Goal: Transaction & Acquisition: Book appointment/travel/reservation

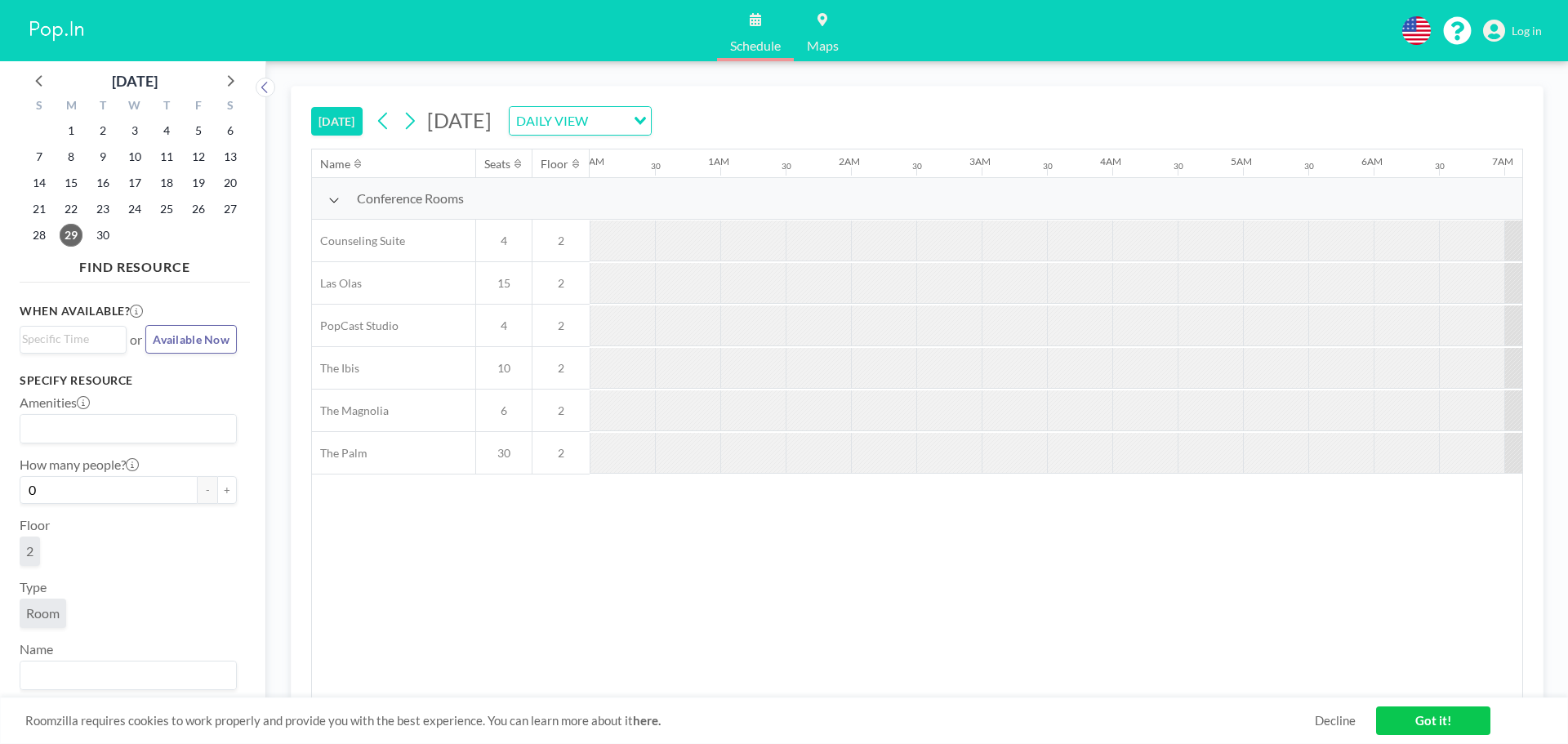
scroll to position [0, 2091]
click at [228, 76] on icon at bounding box center [229, 80] width 21 height 21
click at [133, 213] on span "22" at bounding box center [134, 209] width 23 height 23
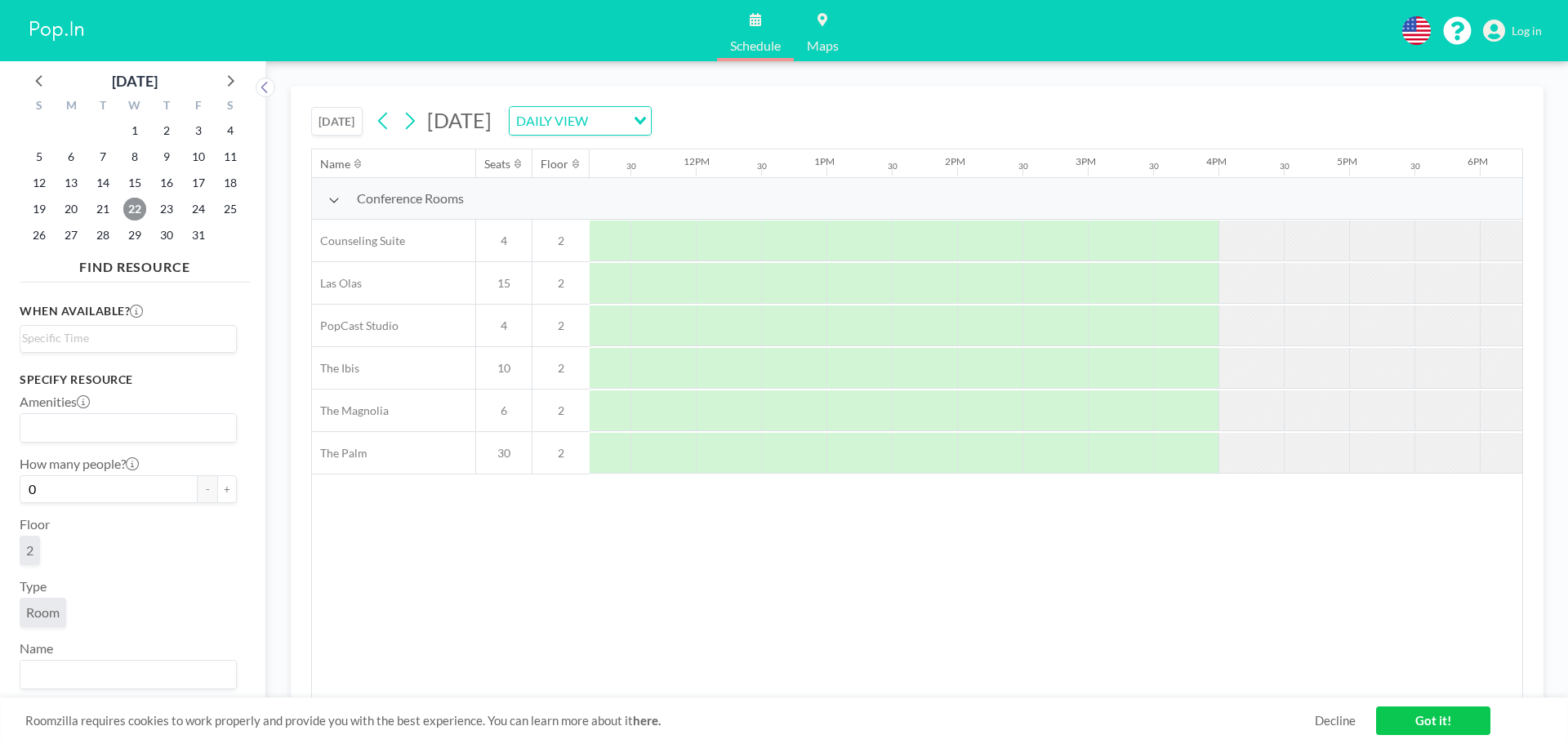
scroll to position [0, 1464]
click at [1104, 403] on div at bounding box center [1118, 410] width 66 height 41
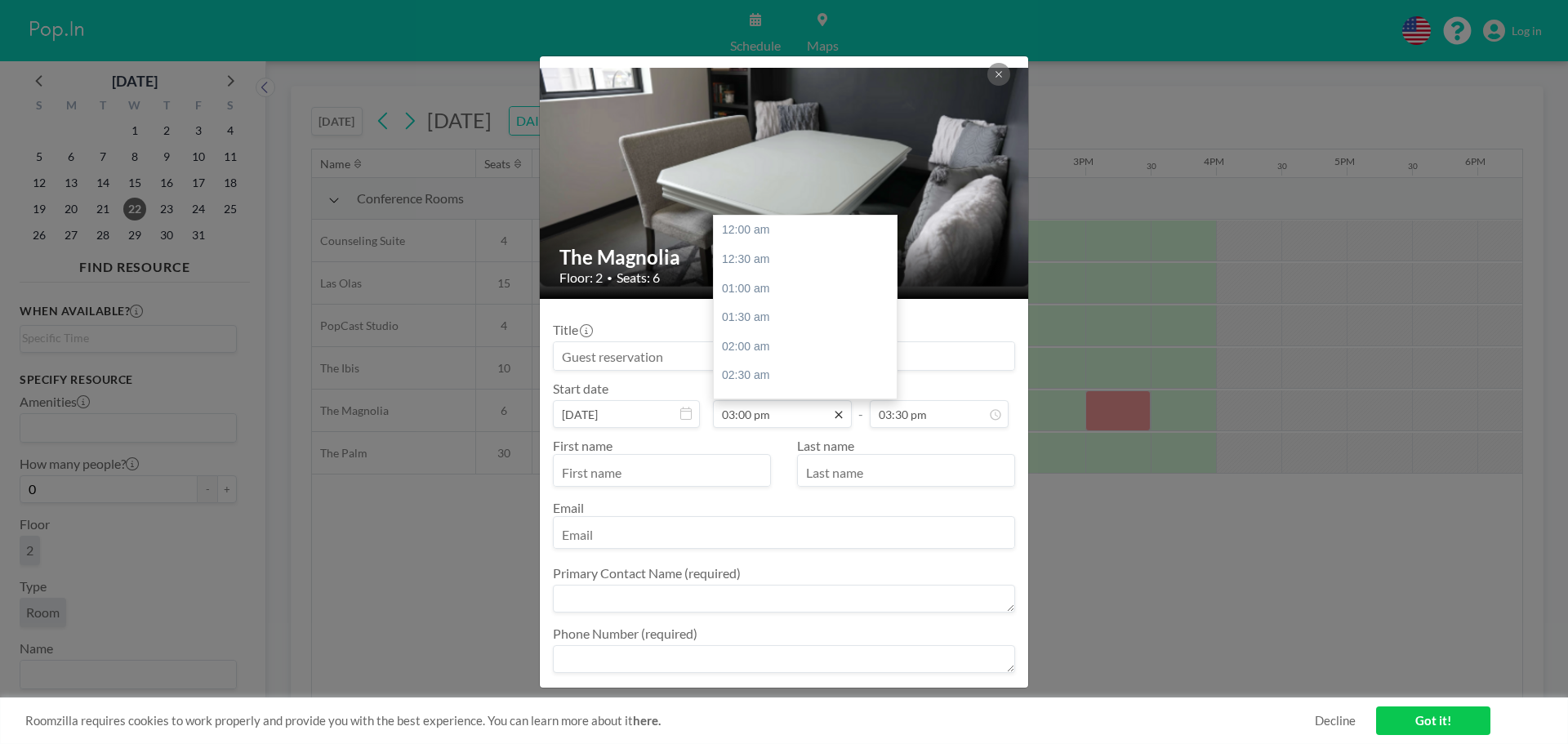
scroll to position [872, 0]
click at [834, 417] on icon at bounding box center [837, 414] width 7 height 7
click at [835, 417] on icon at bounding box center [838, 414] width 13 height 13
click at [753, 335] on div "02:00 pm" at bounding box center [809, 336] width 191 height 30
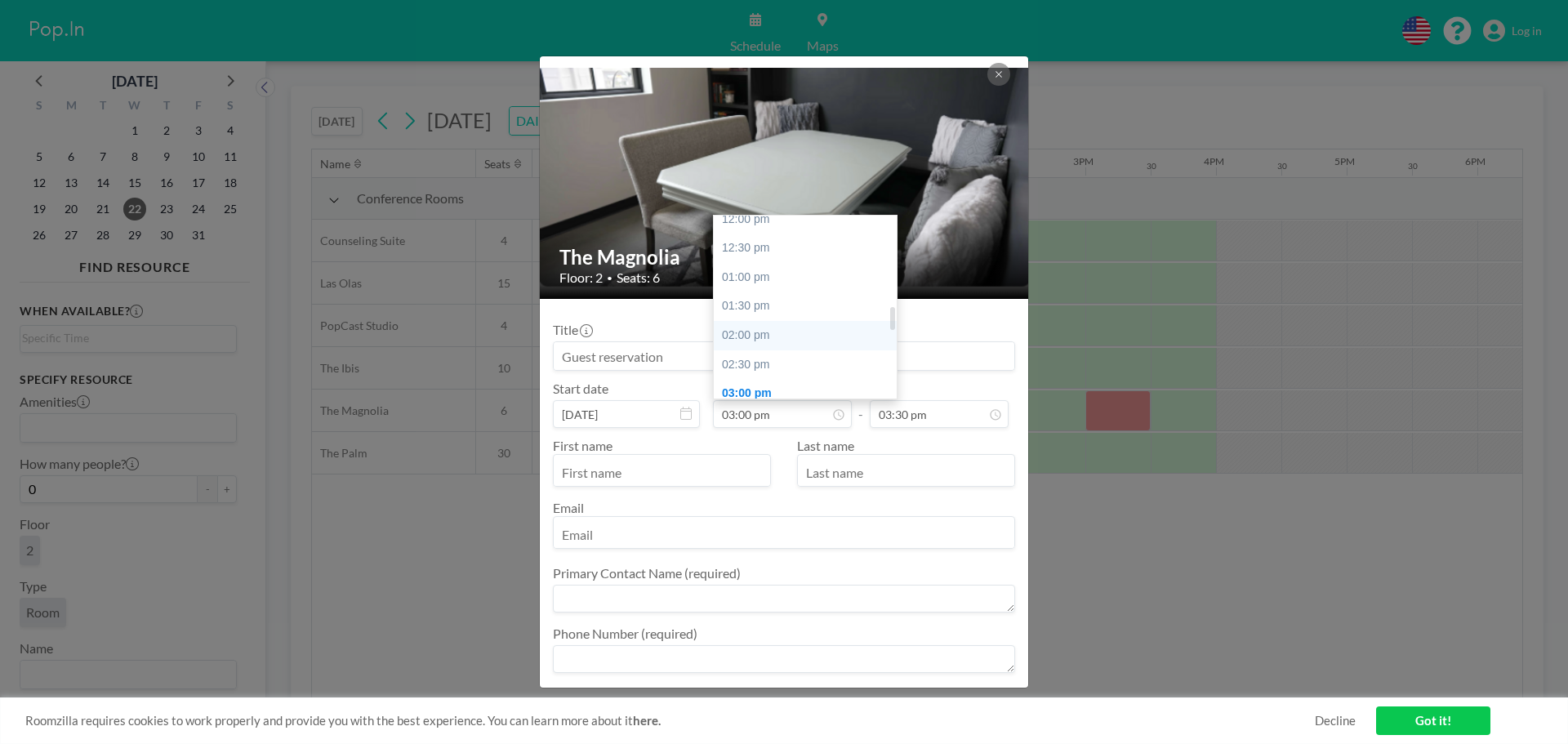
type input "02:00 pm"
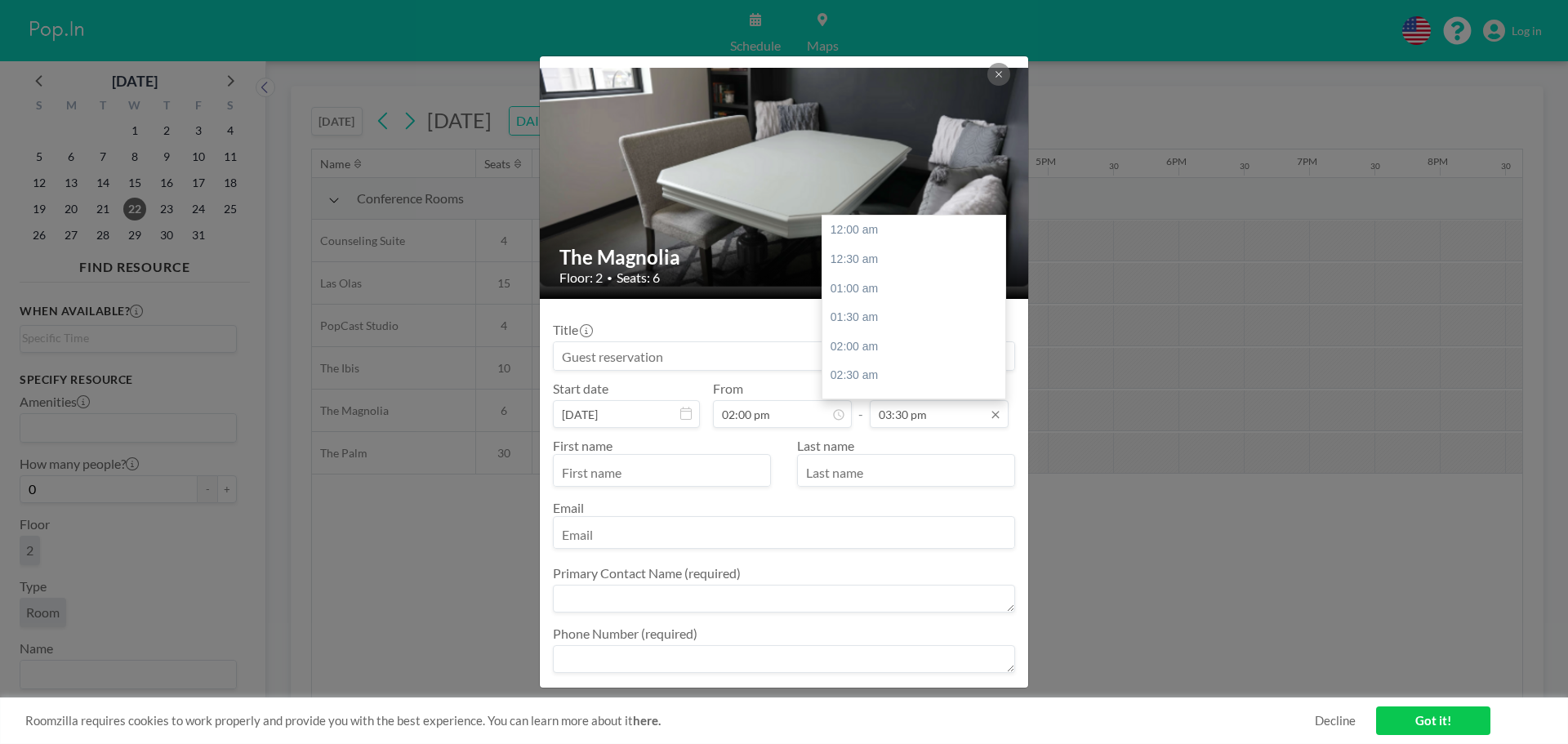
scroll to position [901, 0]
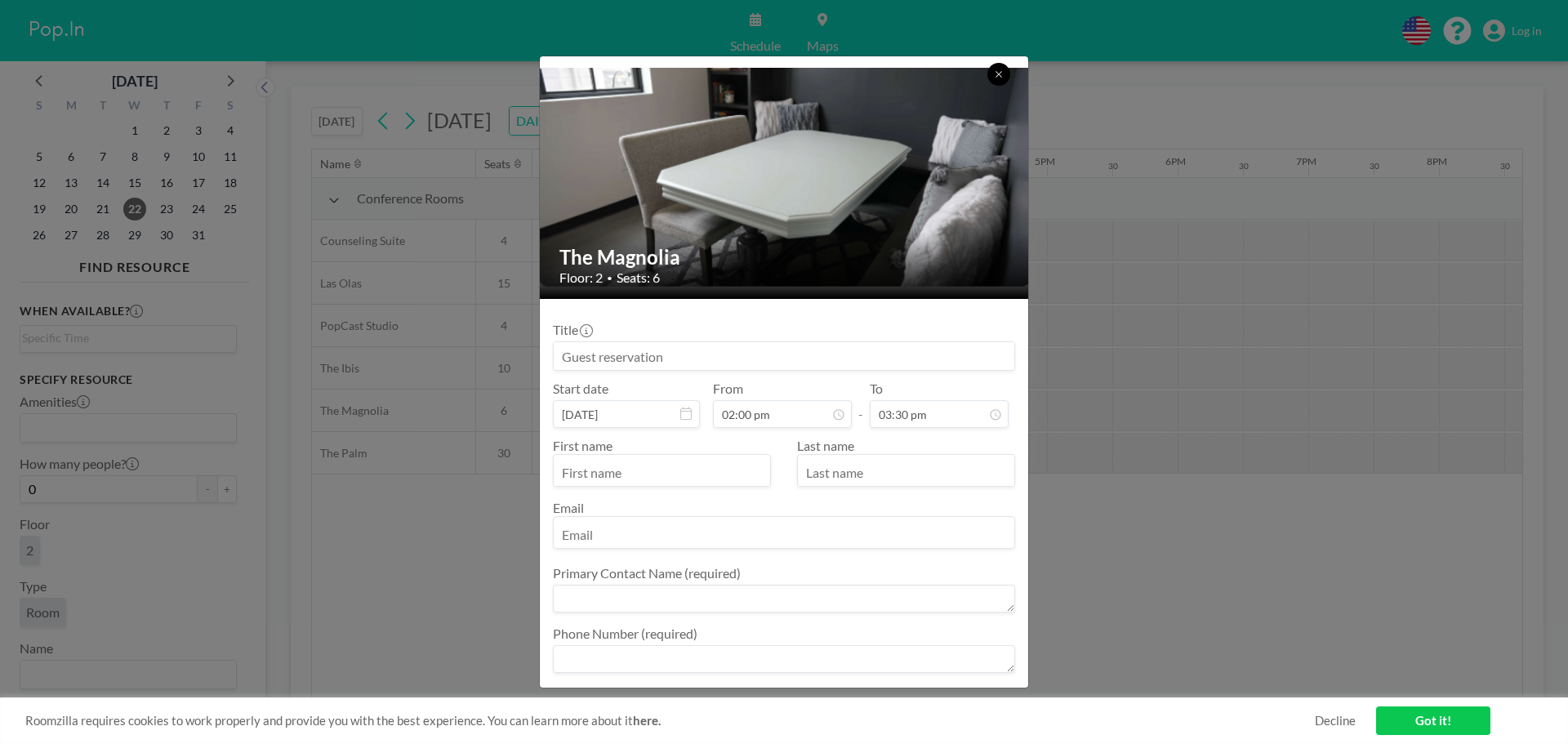
click at [992, 74] on button at bounding box center [999, 74] width 23 height 23
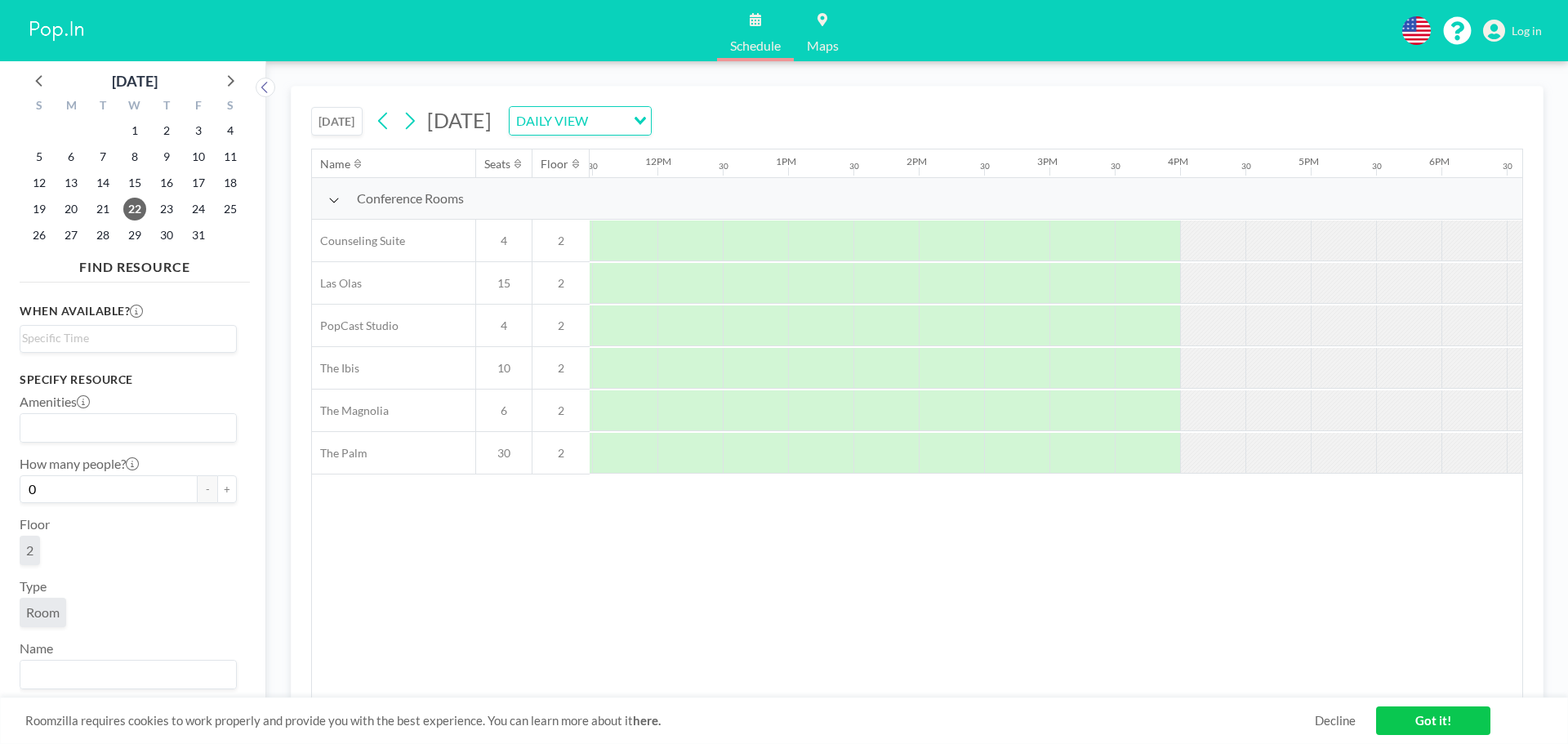
scroll to position [0, 1494]
click at [969, 397] on div at bounding box center [958, 410] width 66 height 41
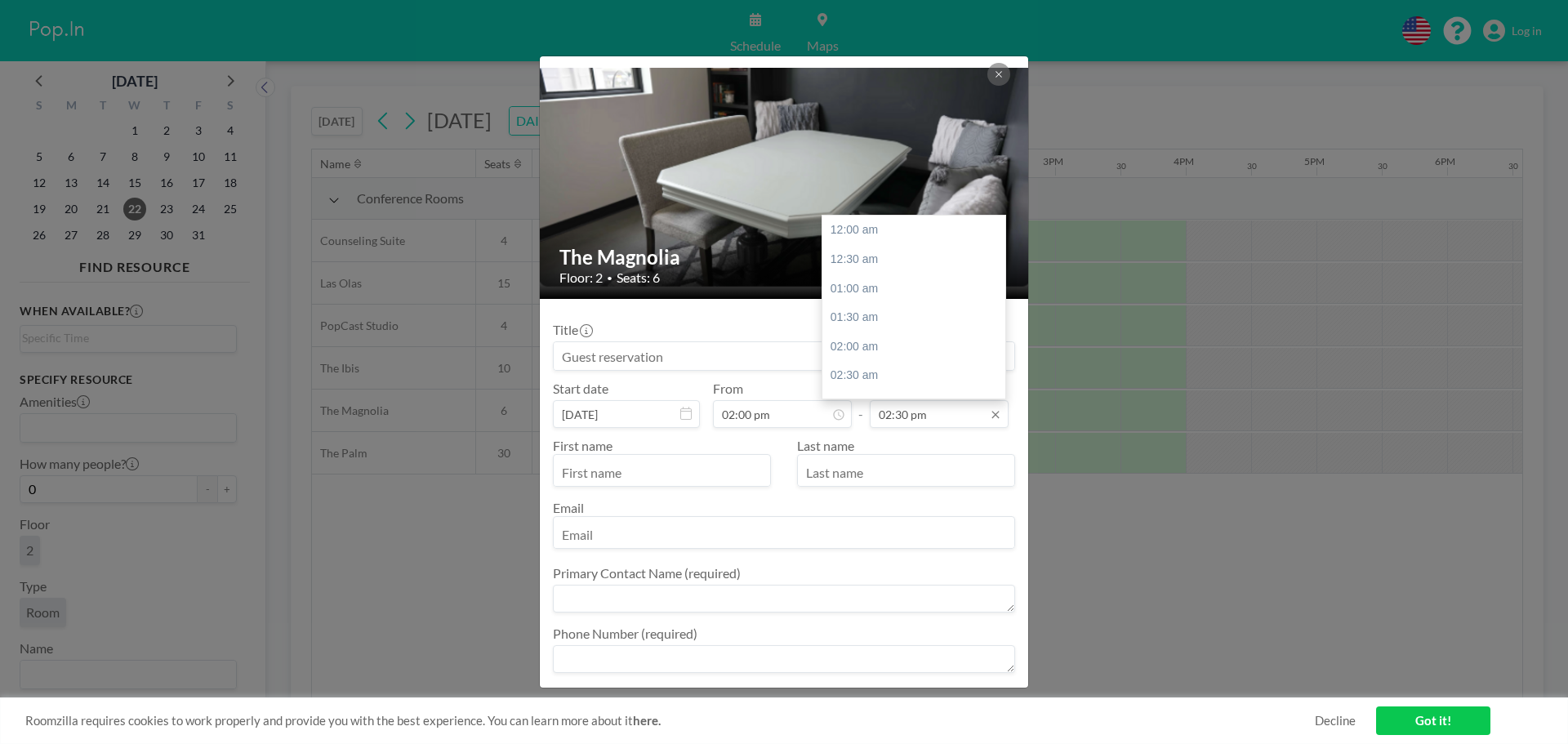
scroll to position [844, 0]
click at [990, 419] on icon at bounding box center [995, 414] width 13 height 13
click at [856, 286] on div "03:30 pm" at bounding box center [918, 290] width 191 height 30
type input "03:30 pm"
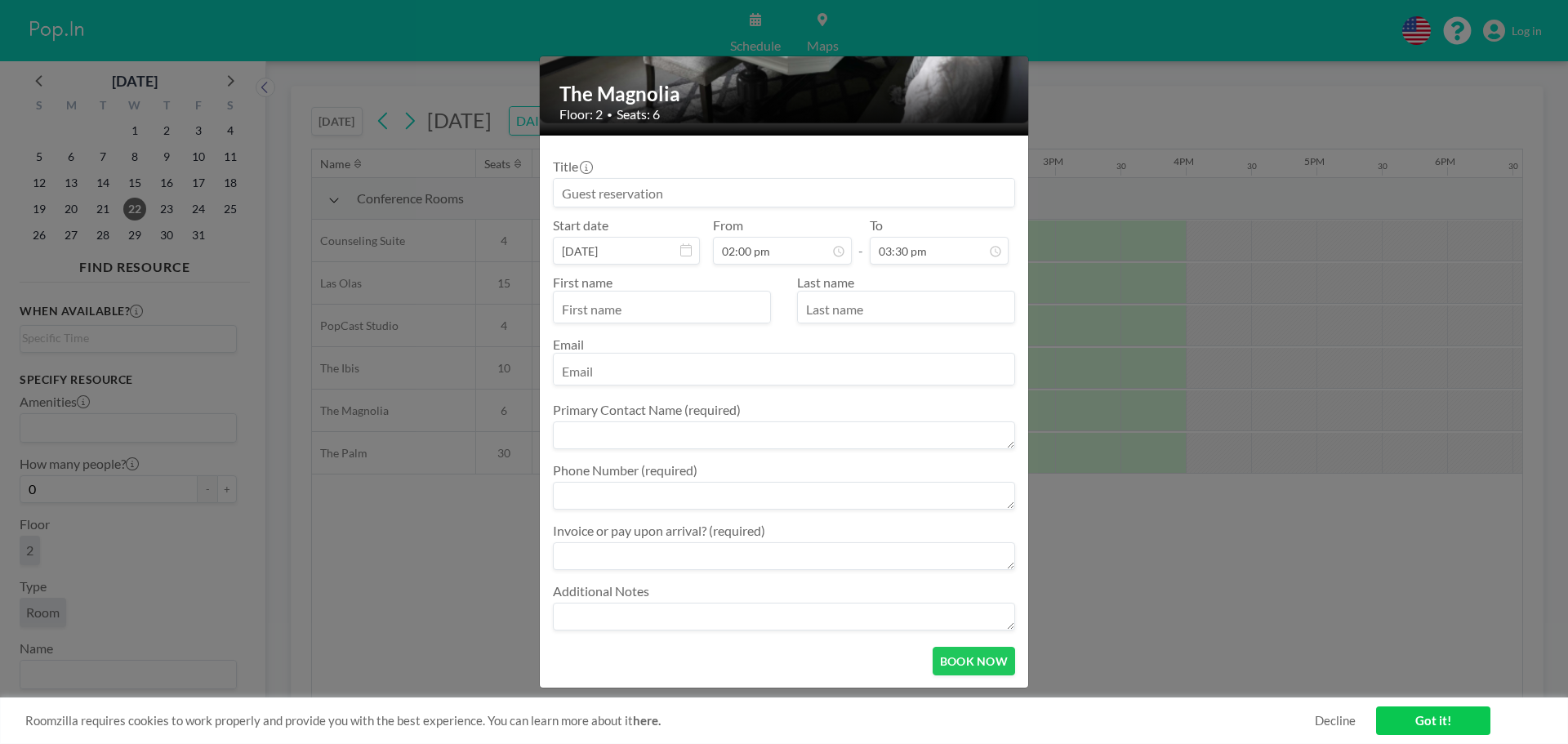
scroll to position [0, 0]
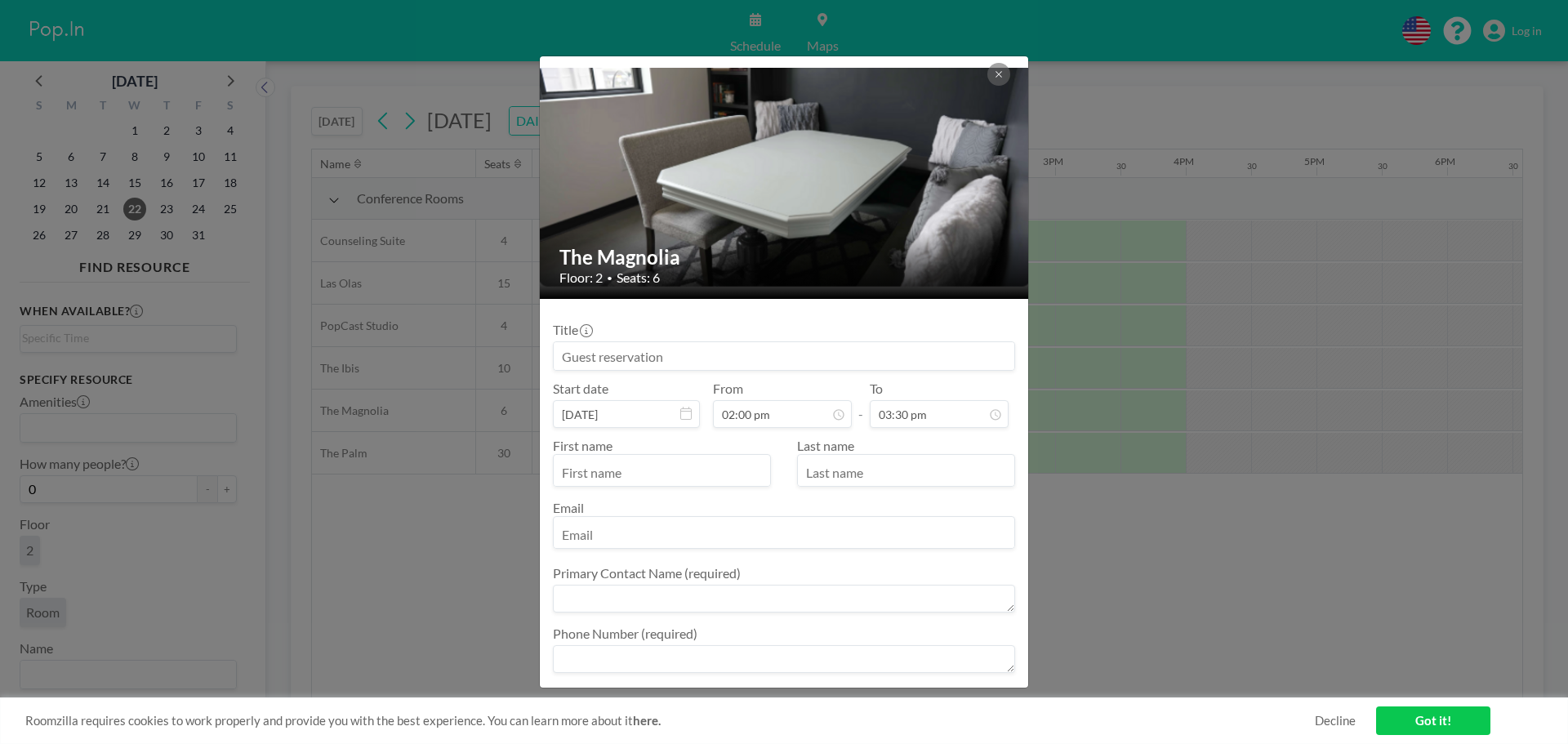
click at [601, 479] on input "text" at bounding box center [661, 472] width 216 height 28
type input "[PERSON_NAME]"
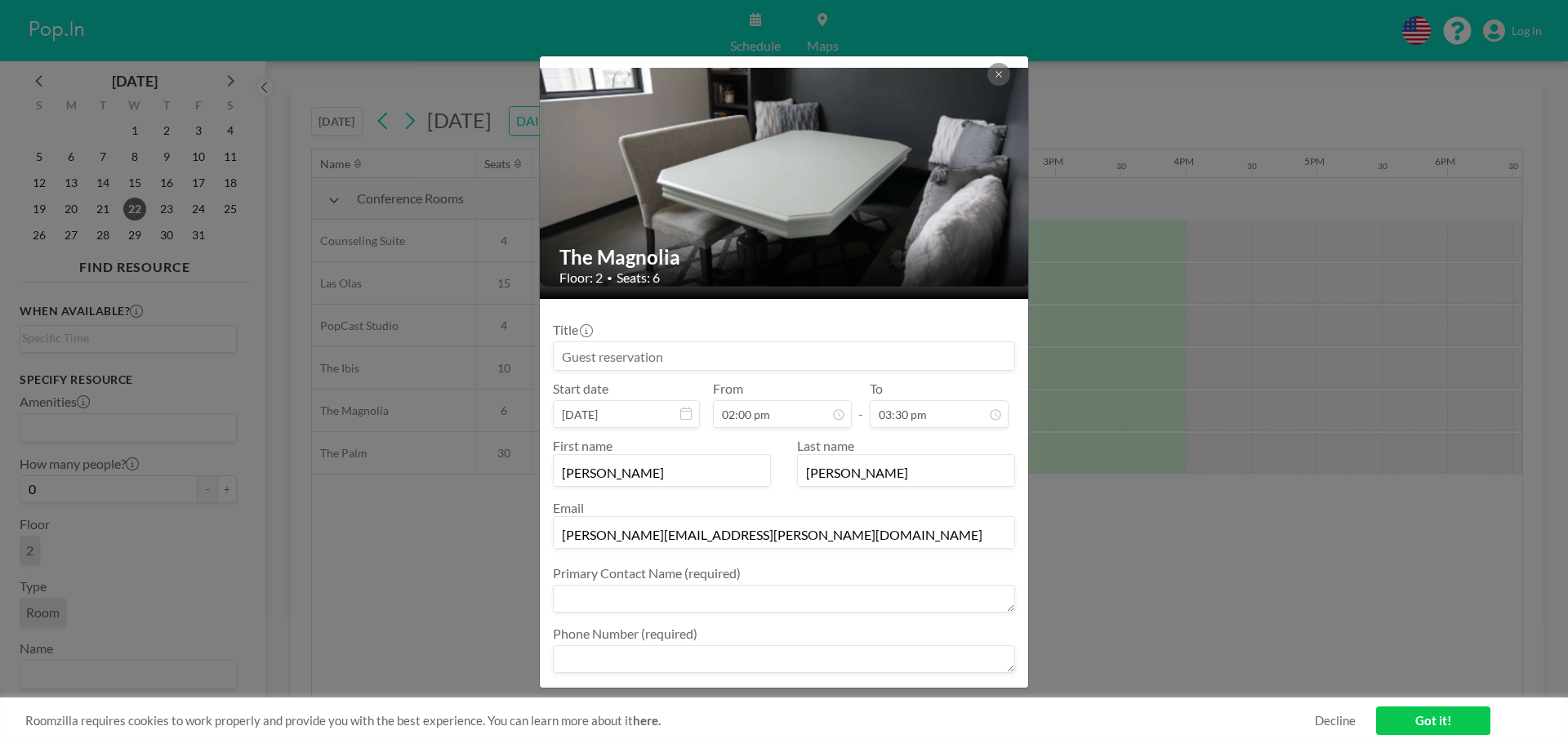
type input "[PERSON_NAME][EMAIL_ADDRESS][PERSON_NAME][DOMAIN_NAME]"
click at [748, 582] on div "Primary Contact Name (required)" at bounding box center [784, 591] width 462 height 51
click at [675, 568] on label "Primary Contact Name (required)" at bounding box center [646, 574] width 188 height 16
drag, startPoint x: 589, startPoint y: 576, endPoint x: 586, endPoint y: 585, distance: 9.5
click at [588, 581] on label "Primary Contact Name (required)" at bounding box center [646, 574] width 188 height 16
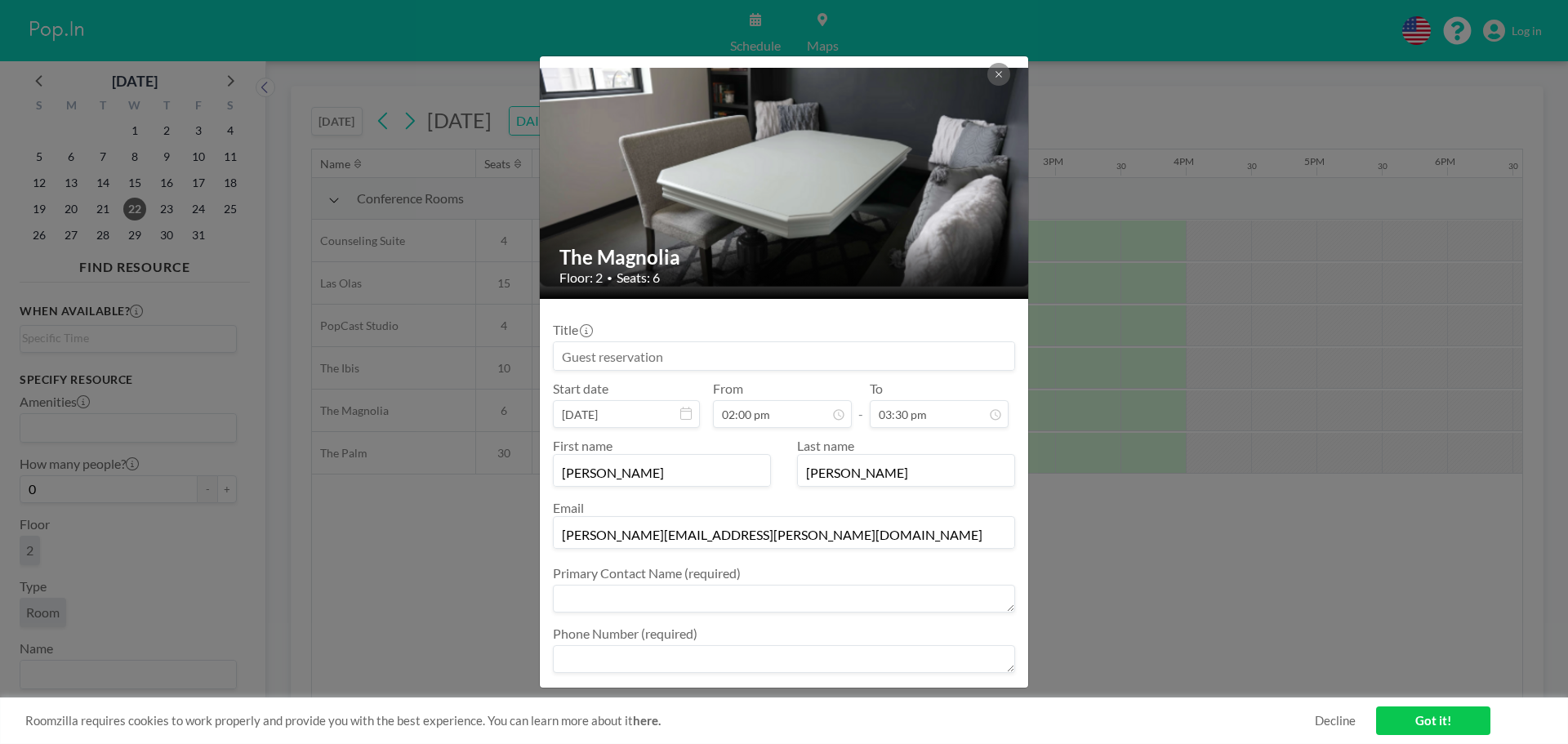
click at [581, 596] on textarea at bounding box center [784, 599] width 462 height 28
type textarea "[PERSON_NAME]"
click at [594, 650] on textarea at bounding box center [784, 659] width 462 height 28
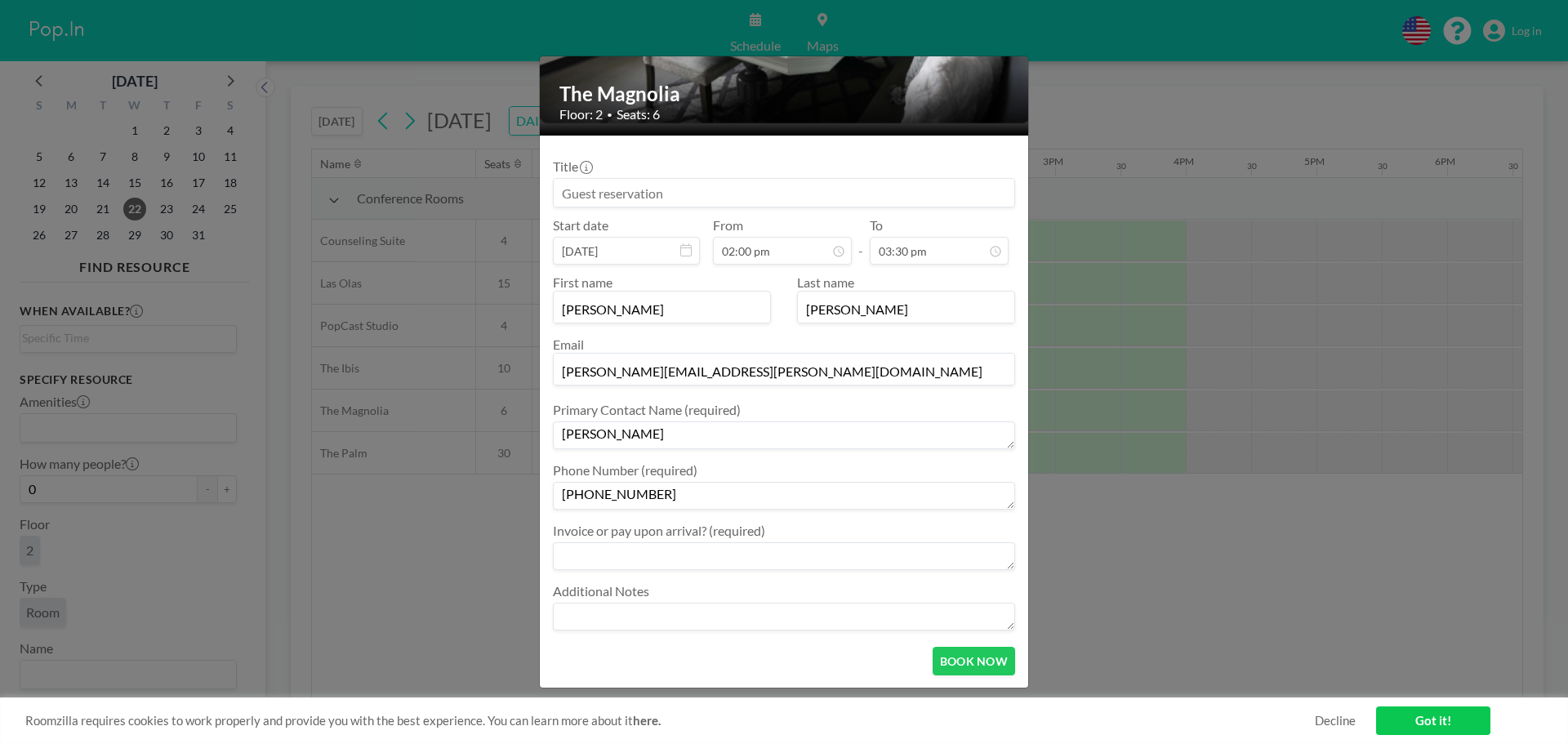
type textarea "[PHONE_NUMBER]"
click at [988, 562] on textarea at bounding box center [784, 557] width 462 height 28
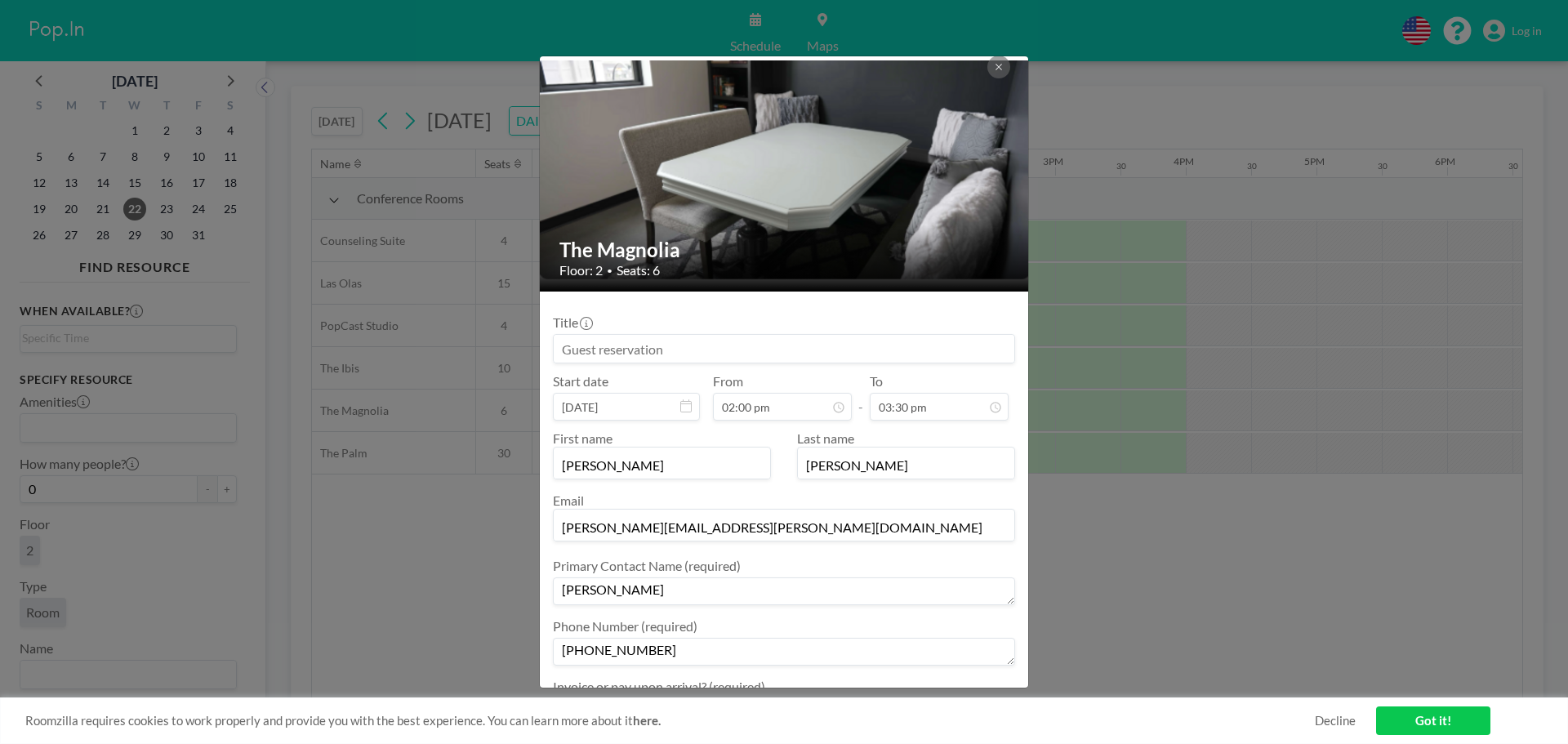
scroll to position [0, 0]
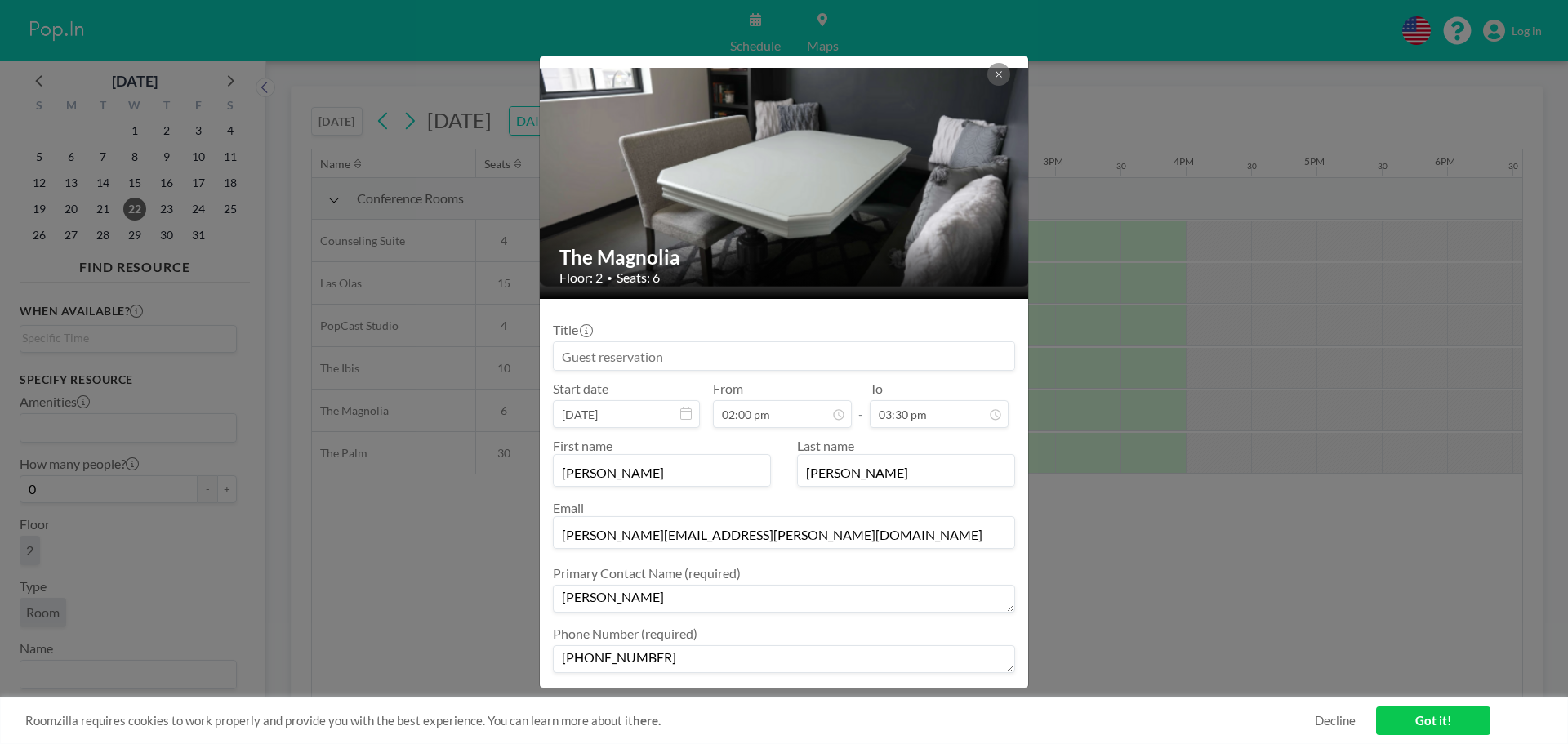
type textarea "Pay upon arrival"
click at [626, 357] on input at bounding box center [784, 357] width 461 height 28
click at [601, 355] on input "FedEx Cardtronics Meeting" at bounding box center [784, 357] width 461 height 28
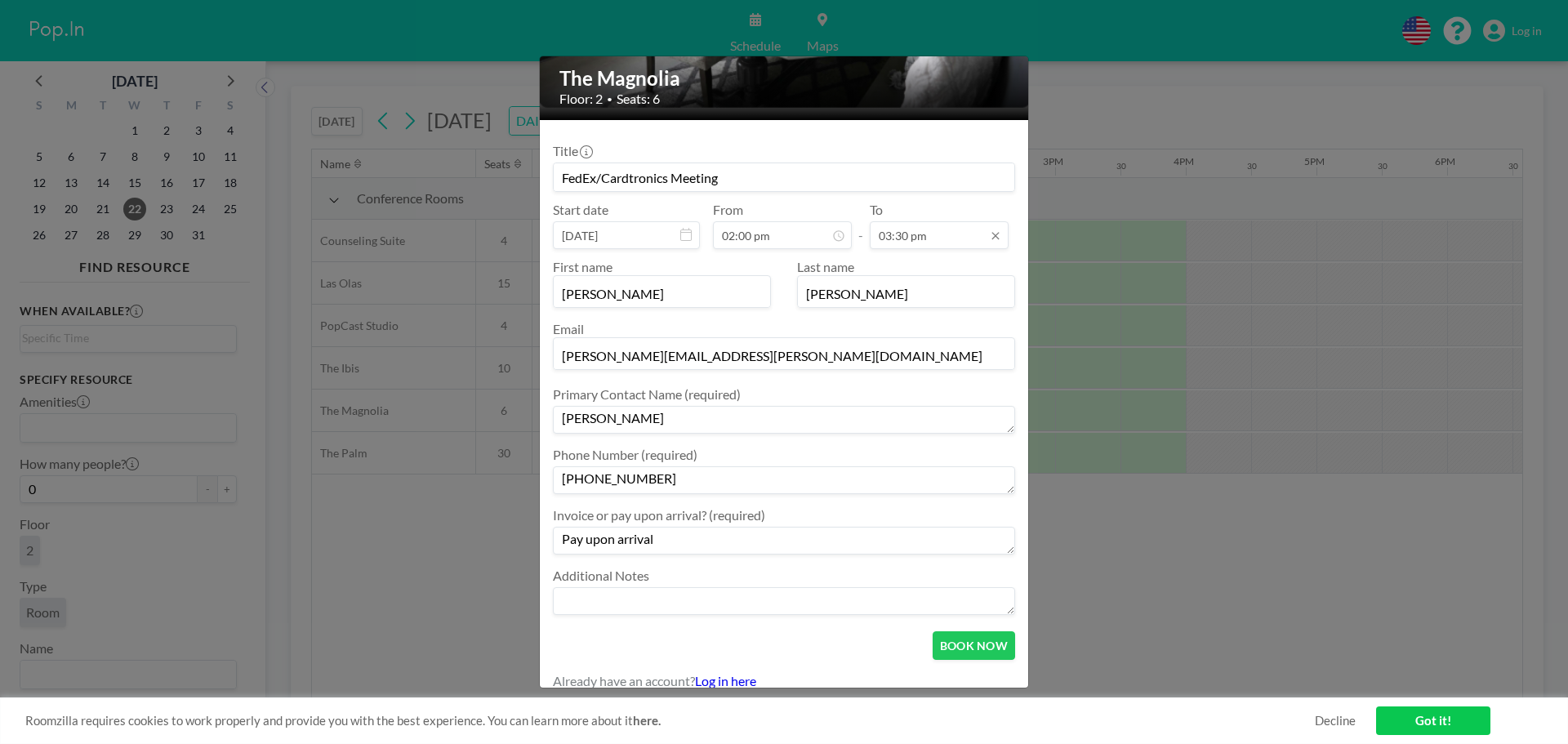
scroll to position [193, 0]
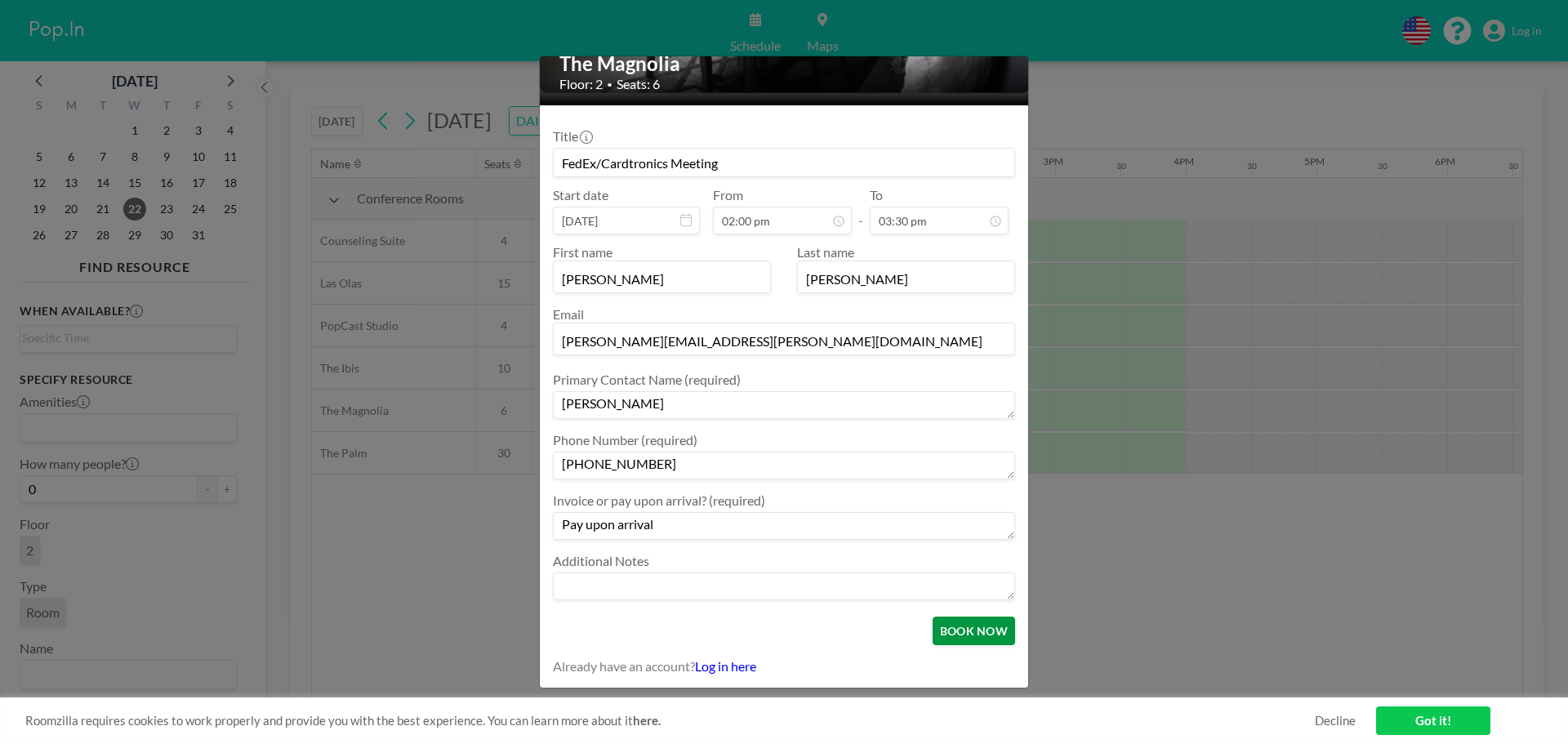
type input "FedEx/Cardtronics Meeting"
click at [968, 637] on button "BOOK NOW" at bounding box center [974, 630] width 83 height 29
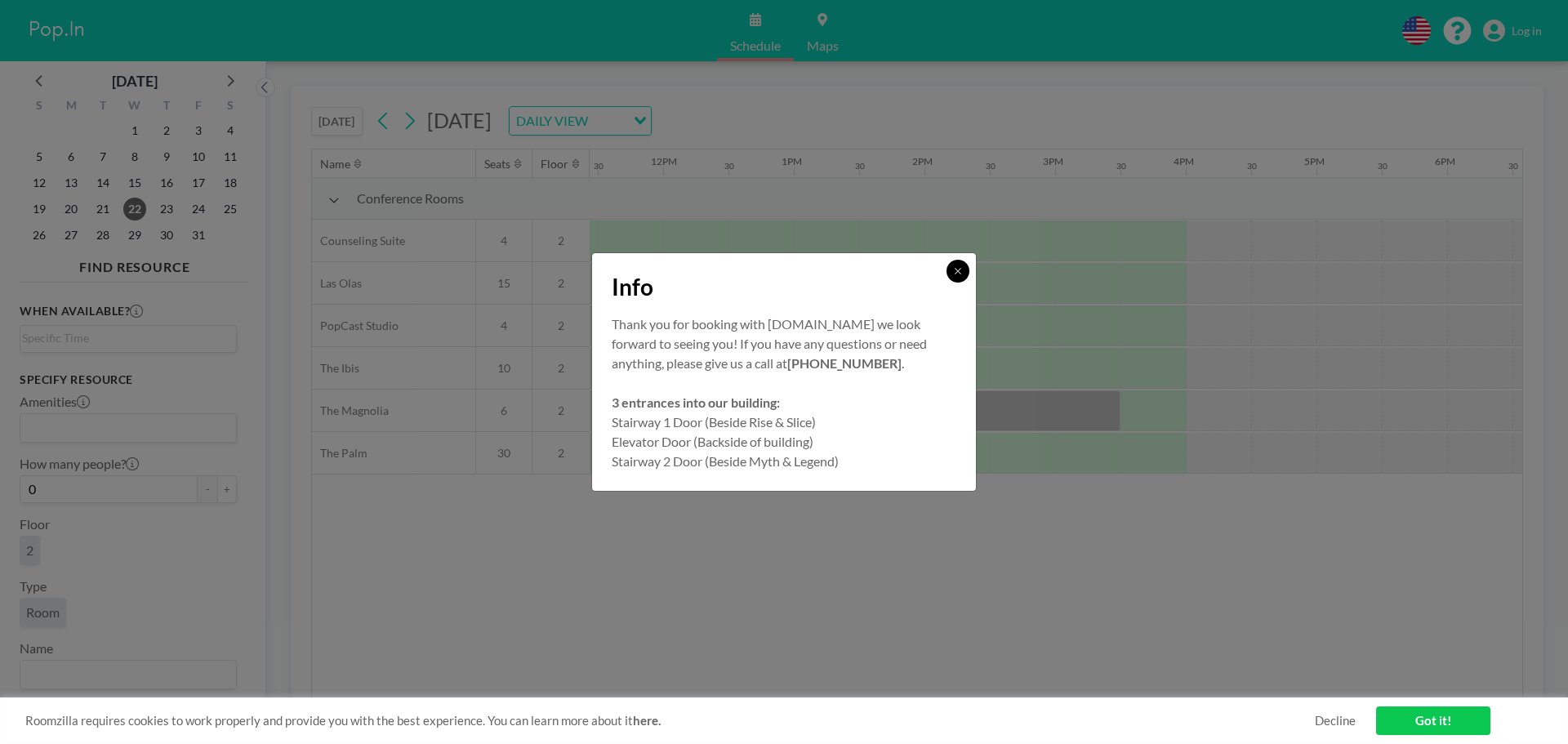
click at [963, 268] on button at bounding box center [958, 271] width 23 height 23
